Goal: Check status: Check status

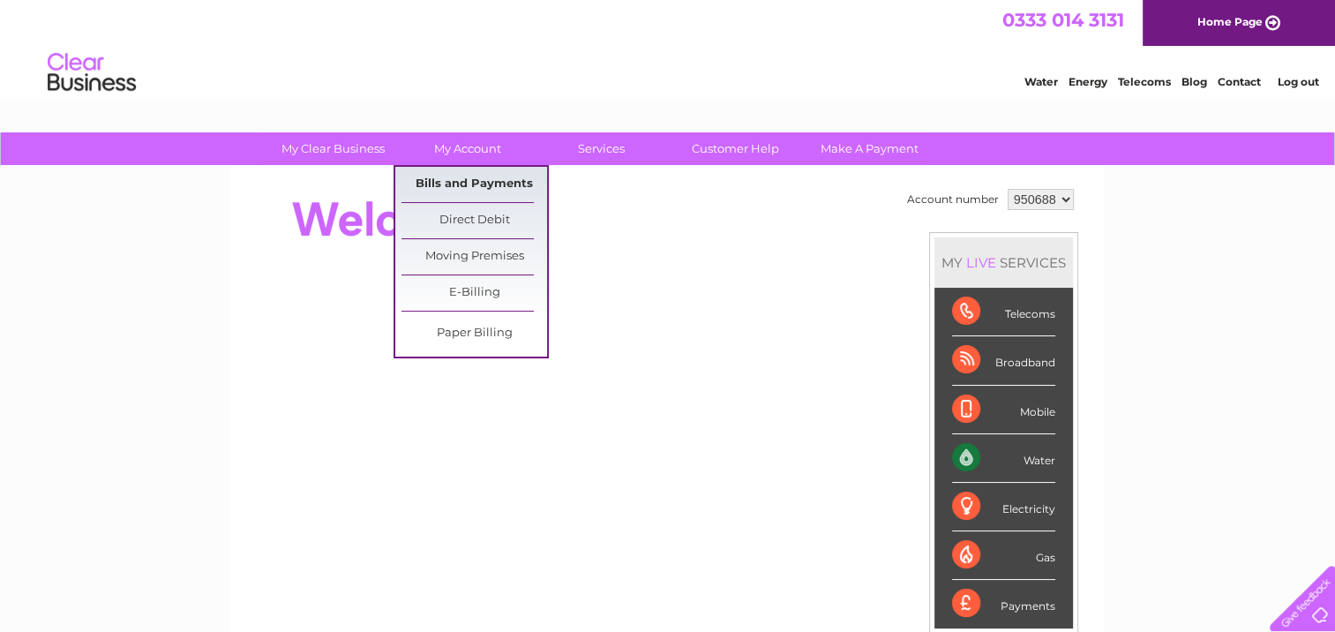
click at [483, 183] on link "Bills and Payments" at bounding box center [474, 184] width 146 height 35
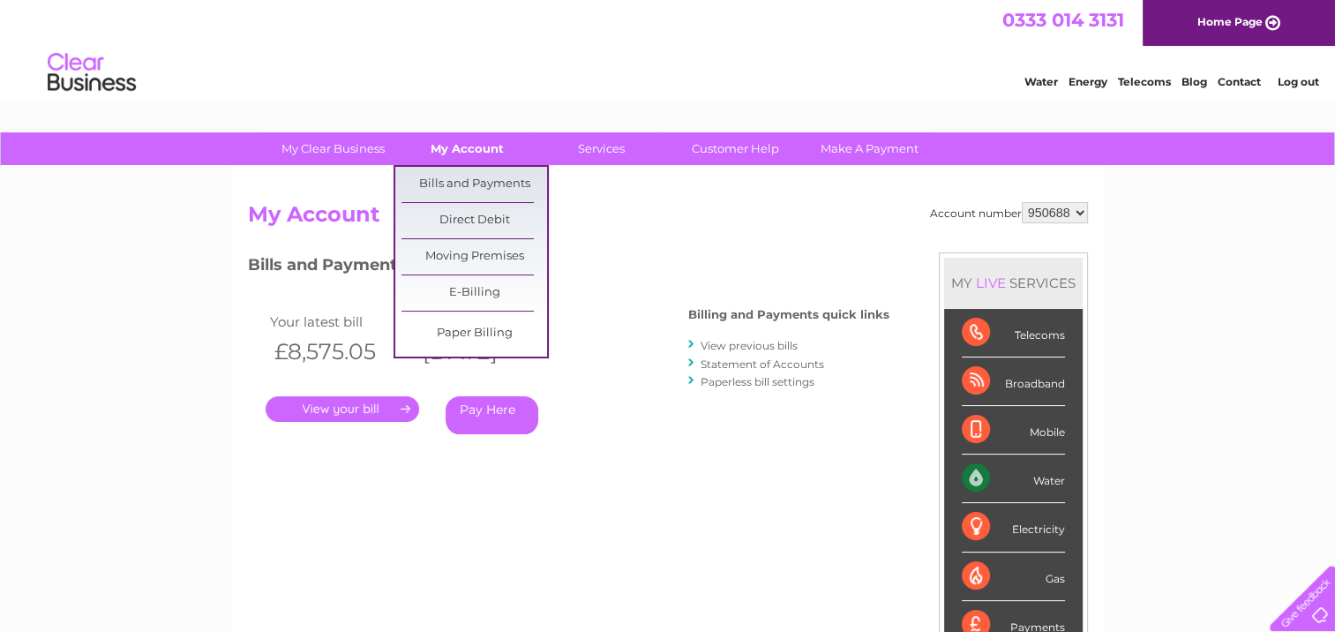
click at [456, 152] on link "My Account" at bounding box center [467, 148] width 146 height 33
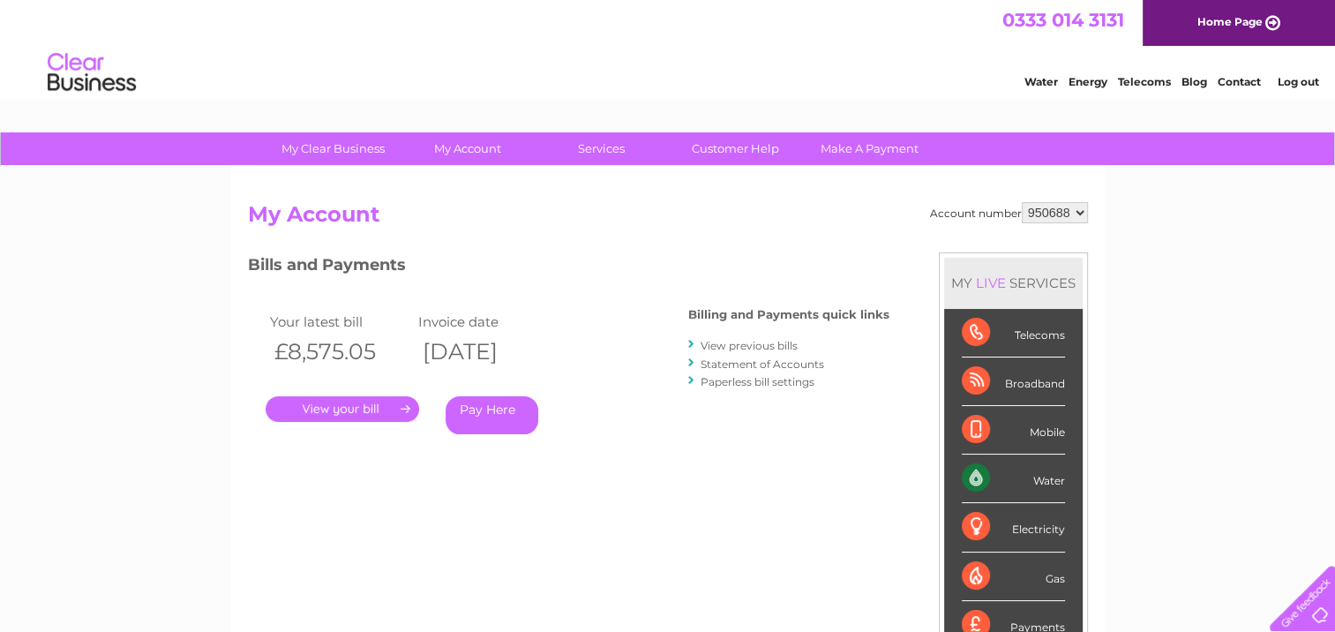
click at [1089, 208] on div "Account number 950688 951385 951386 951387 My Account MY LIVE SERVICES Telecoms…" at bounding box center [667, 459] width 873 height 584
click at [1076, 213] on select "950688 951385 951386 951387" at bounding box center [1055, 212] width 66 height 21
select select "951385"
click at [1022, 202] on select "950688 951385 951386 951387" at bounding box center [1055, 212] width 66 height 21
click at [1075, 206] on select "950688 951385 951386 951387" at bounding box center [1055, 212] width 66 height 21
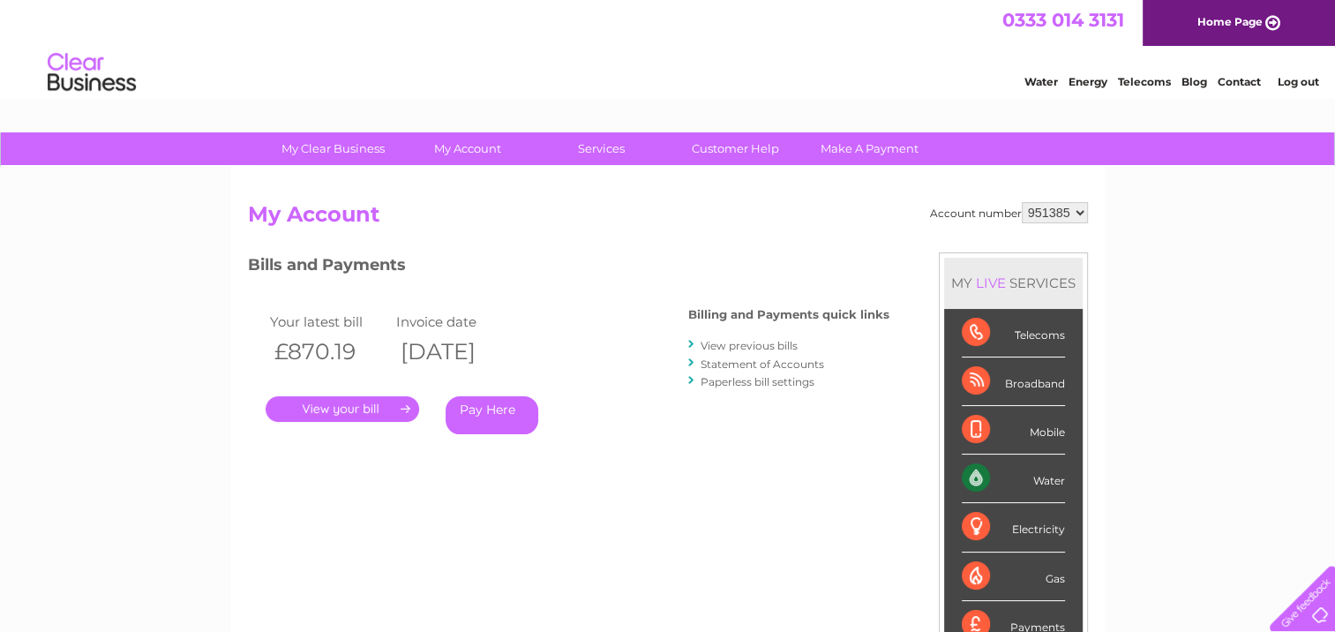
select select "951386"
click at [1022, 202] on select "950688 951385 951386 951387" at bounding box center [1055, 212] width 66 height 21
